Goal: Information Seeking & Learning: Learn about a topic

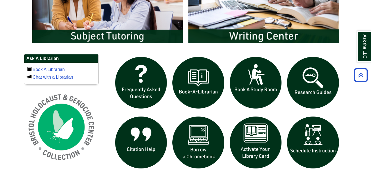
scroll to position [336, 0]
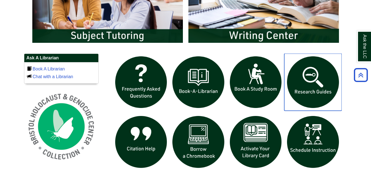
click at [318, 99] on img "slideshow" at bounding box center [312, 82] width 57 height 57
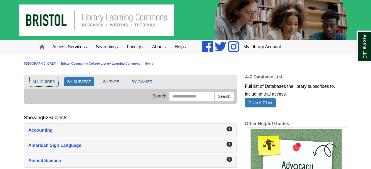
click at [47, 82] on button "ALL GUIDES" at bounding box center [44, 81] width 29 height 9
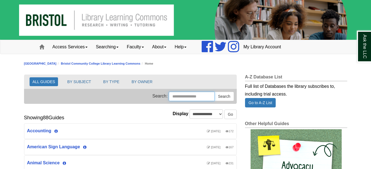
click at [174, 97] on input "Search this Group" at bounding box center [192, 96] width 46 height 9
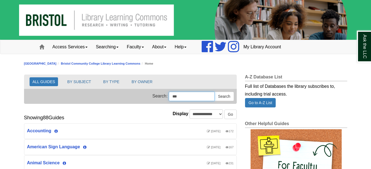
type input "***"
click at [214, 92] on button "Search" at bounding box center [223, 96] width 19 height 9
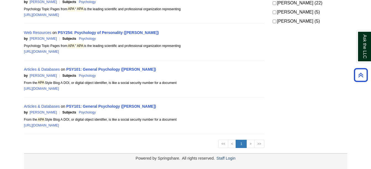
scroll to position [216, 0]
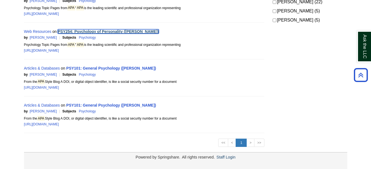
click at [89, 31] on link "PSY254: Psychology of Personality (Devane)" at bounding box center [108, 31] width 101 height 4
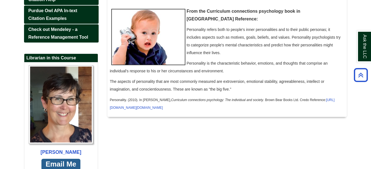
scroll to position [143, 0]
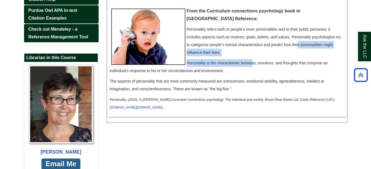
drag, startPoint x: 298, startPoint y: 38, endPoint x: 253, endPoint y: 53, distance: 47.0
click at [253, 53] on div "From the Curriculum connections psychology book in Credo Reference: Personality…" at bounding box center [227, 55] width 234 height 117
drag, startPoint x: 253, startPoint y: 53, endPoint x: 304, endPoint y: 49, distance: 51.1
click at [304, 49] on p "Personality refers both to people's inner personalities and to their public per…" at bounding box center [227, 40] width 234 height 31
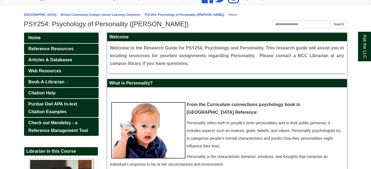
scroll to position [50, 0]
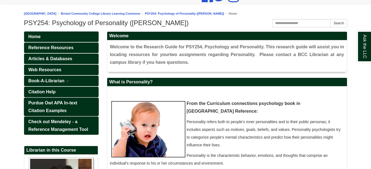
click at [58, 100] on link "Purdue Owl APA In-text Citation Examples" at bounding box center [61, 107] width 75 height 18
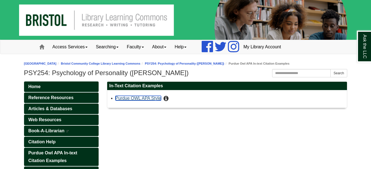
click at [135, 100] on link "Purdue OWL APA Style" at bounding box center [139, 98] width 46 height 5
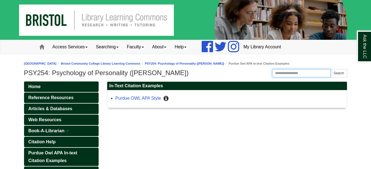
click at [279, 74] on input "Search this Guide" at bounding box center [301, 73] width 59 height 8
type input "**********"
click at [330, 69] on button "Search" at bounding box center [338, 73] width 17 height 8
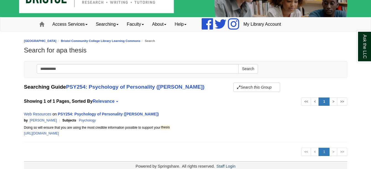
scroll to position [32, 0]
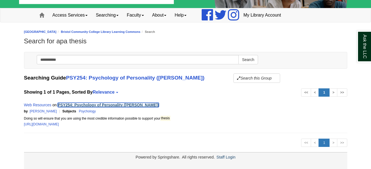
click at [72, 106] on link "PSY254: Psychology of Personality ([PERSON_NAME])" at bounding box center [108, 105] width 101 height 4
